Goal: Information Seeking & Learning: Learn about a topic

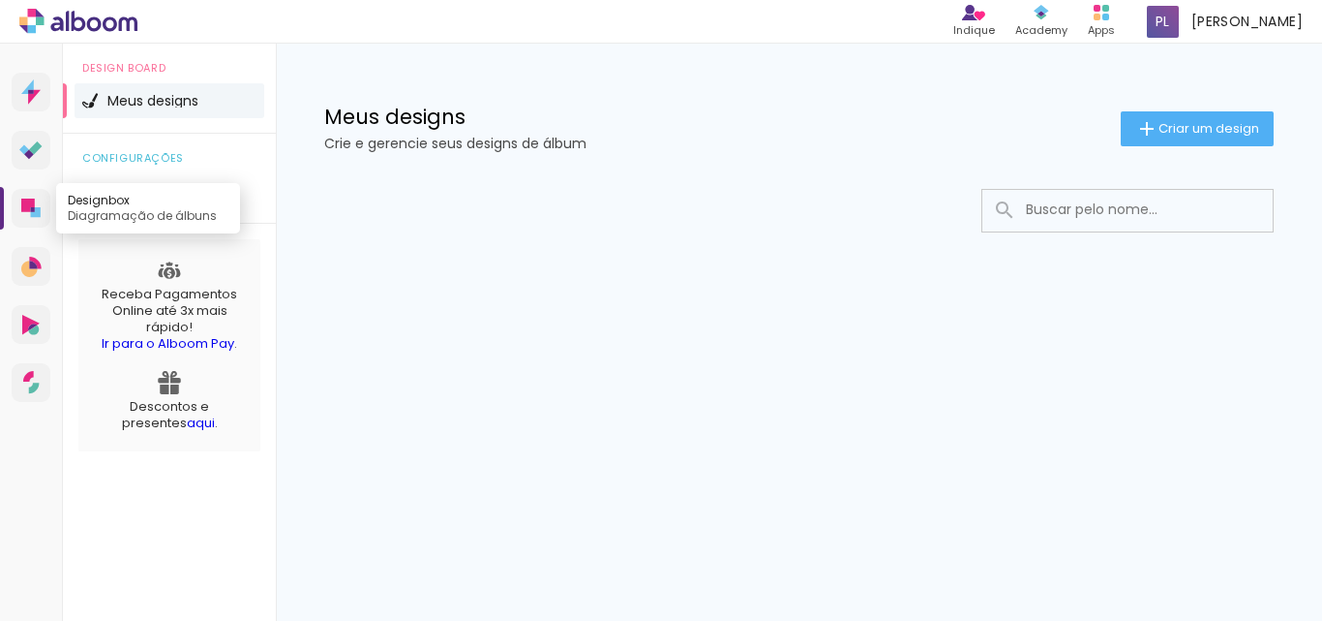
click at [20, 202] on link "Designbox Diagramação de álbuns" at bounding box center [31, 208] width 39 height 39
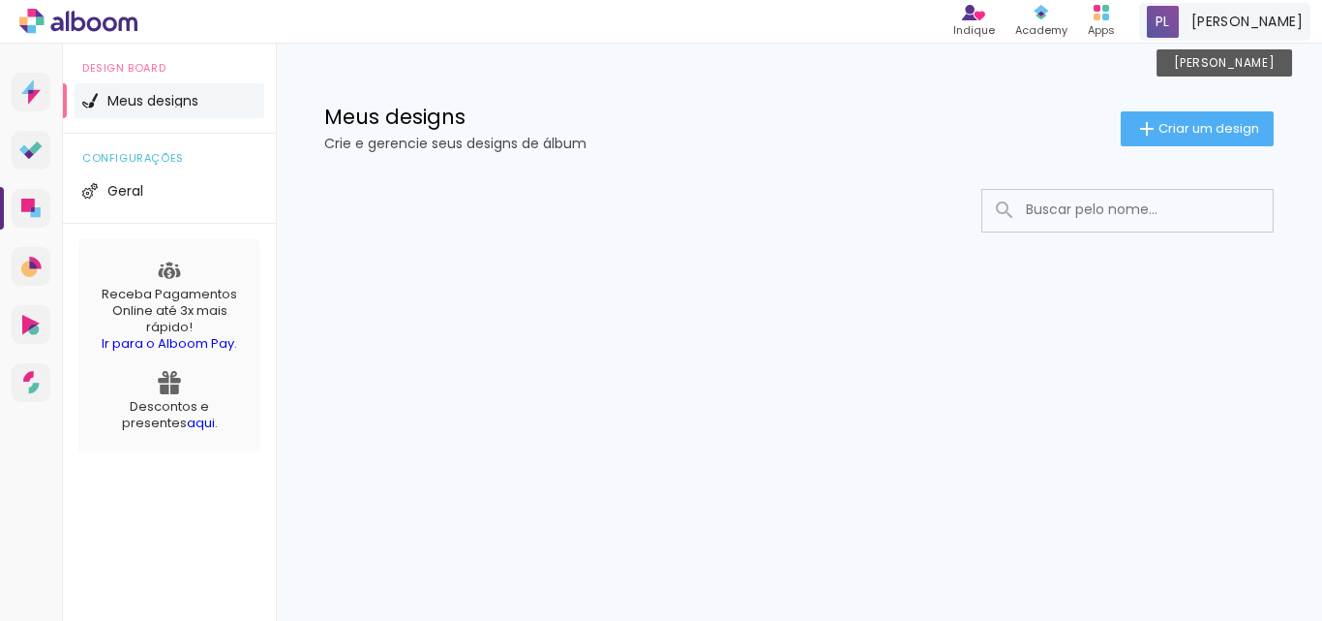
click at [1179, 17] on span at bounding box center [1163, 22] width 32 height 32
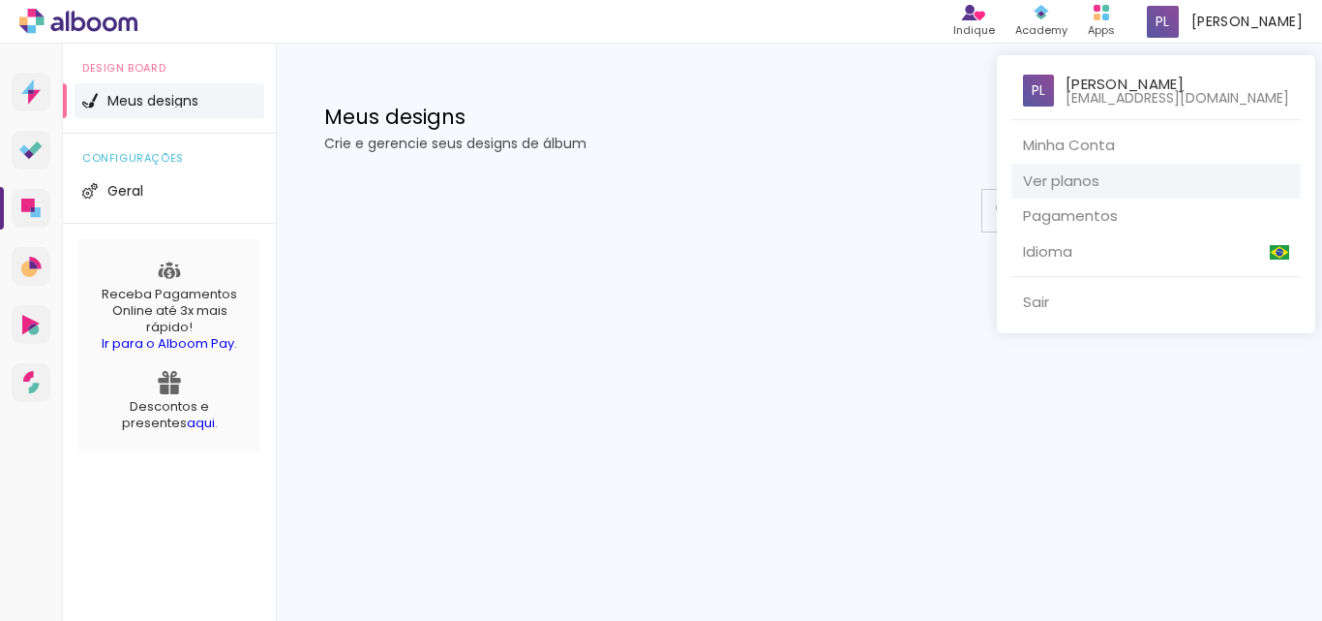
click at [1135, 173] on link "Ver planos" at bounding box center [1156, 182] width 289 height 36
